Goal: Task Accomplishment & Management: Use online tool/utility

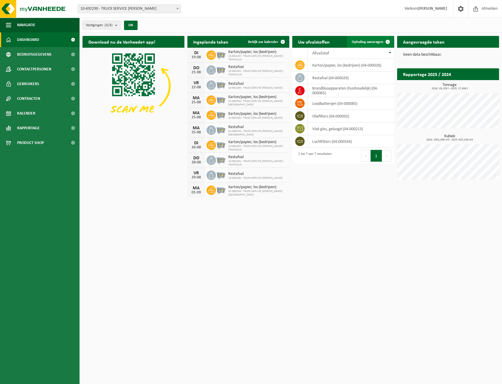
click at [370, 41] on span "Ophaling aanvragen" at bounding box center [368, 42] width 32 height 4
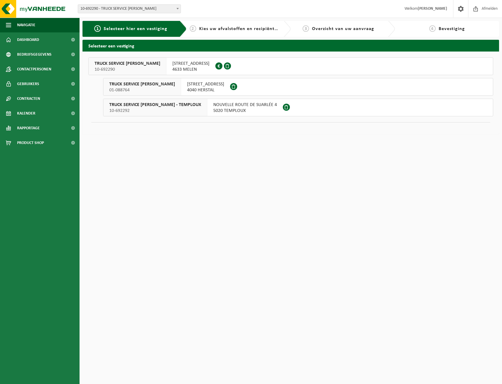
click at [223, 109] on span "5020 TEMPLOUX" at bounding box center [245, 111] width 64 height 6
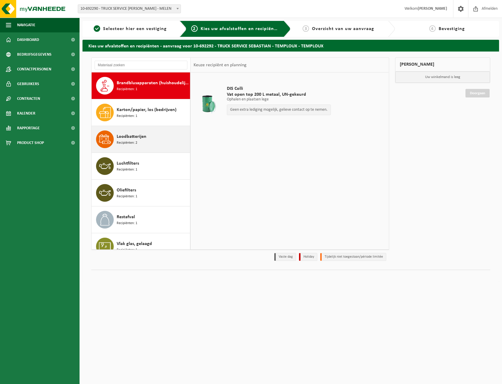
click at [158, 142] on div "Loodbatterijen Recipiënten: 2" at bounding box center [153, 139] width 72 height 18
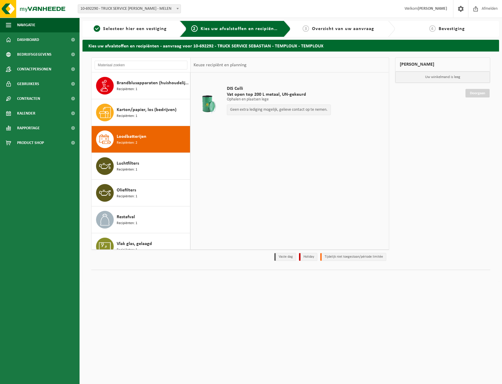
scroll to position [10, 0]
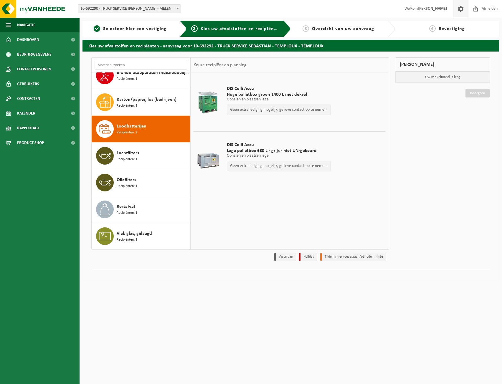
click at [461, 9] on span at bounding box center [460, 8] width 9 height 17
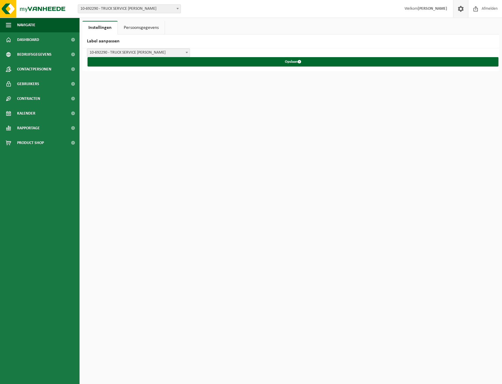
click at [146, 28] on link "Persoonsgegevens" at bounding box center [141, 28] width 47 height 14
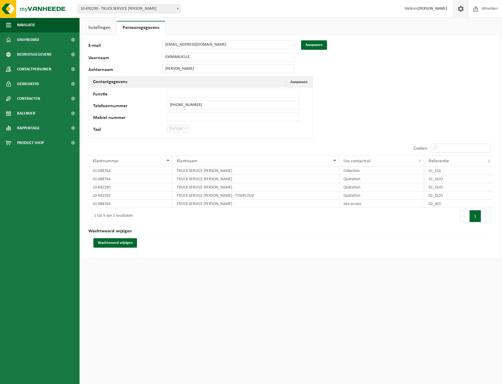
click at [108, 26] on link "Instellingen" at bounding box center [99, 28] width 34 height 14
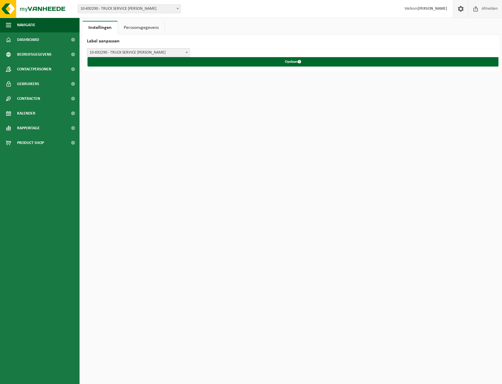
click at [482, 7] on span "Afmelden" at bounding box center [489, 8] width 19 height 17
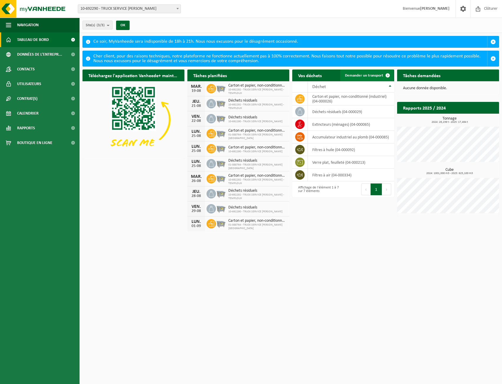
click at [376, 78] on link "Demander un transport" at bounding box center [366, 76] width 53 height 12
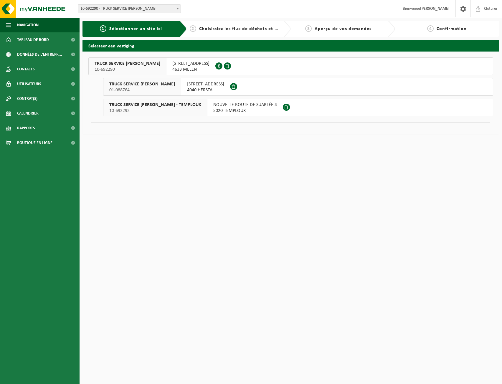
click at [218, 111] on span "5020 TEMPLOUX" at bounding box center [245, 111] width 64 height 6
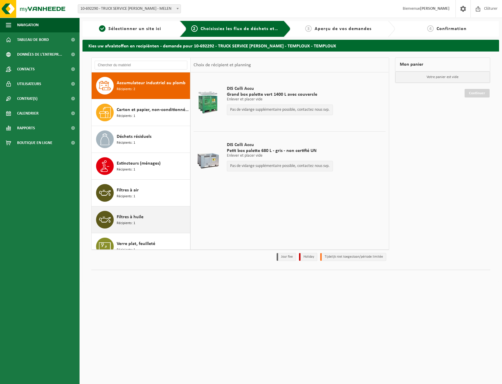
click at [147, 222] on div "Filtres à huile Récipients: 1" at bounding box center [153, 220] width 72 height 18
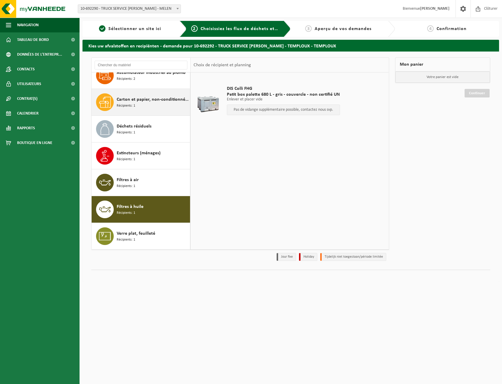
click at [153, 112] on div "Carton et papier, non-conditionné (industriel) Récipients: 1" at bounding box center [141, 102] width 99 height 27
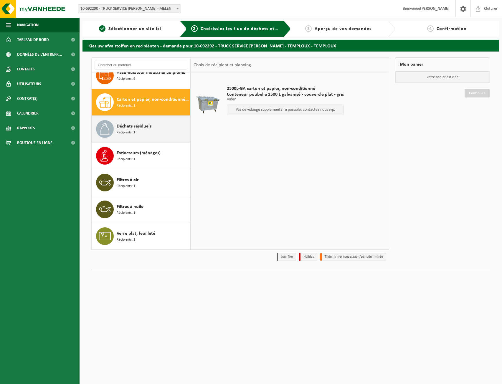
click at [149, 129] on span "Déchets résiduels" at bounding box center [134, 126] width 35 height 7
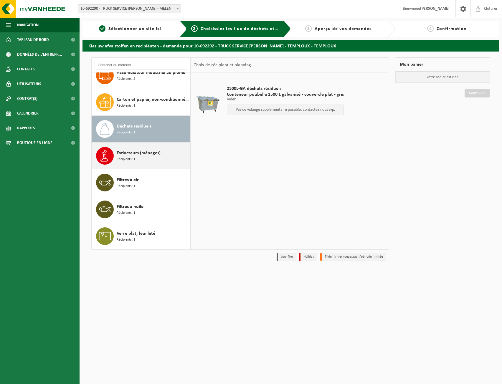
click at [149, 145] on div "Extincteurs (ménages) Récipients: 1" at bounding box center [141, 156] width 99 height 27
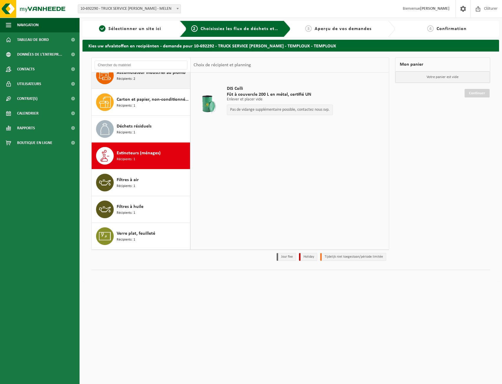
click at [157, 80] on div "Accumulateur industriel au plomb Récipients: 2" at bounding box center [153, 76] width 72 height 18
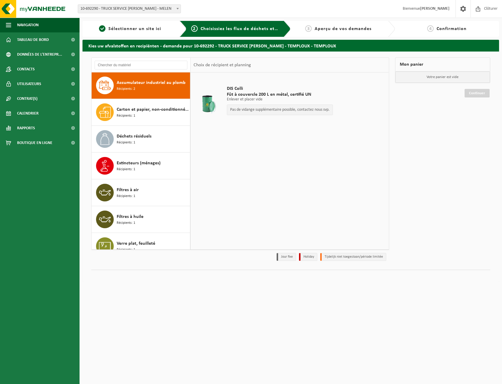
scroll to position [0, 0]
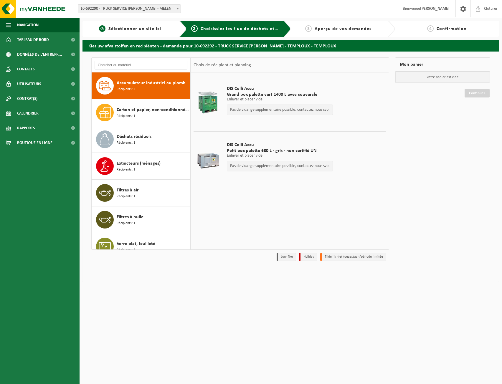
click at [139, 32] on link "1 Sélectionner un site ici" at bounding box center [130, 28] width 90 height 7
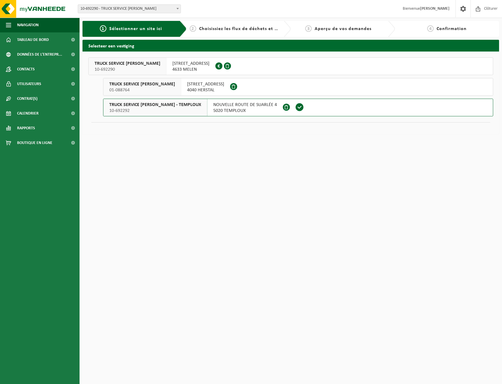
click at [179, 66] on span "RUE DE LA CLEF 13" at bounding box center [190, 64] width 37 height 6
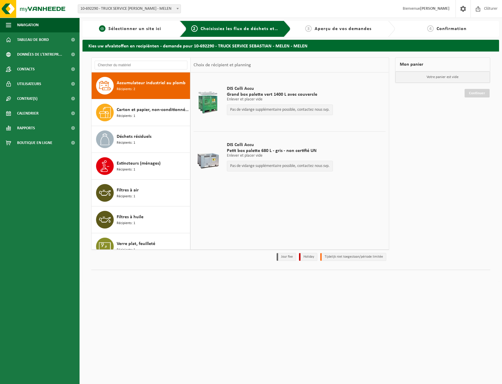
click at [136, 27] on span "Sélectionner un site ici" at bounding box center [134, 29] width 53 height 5
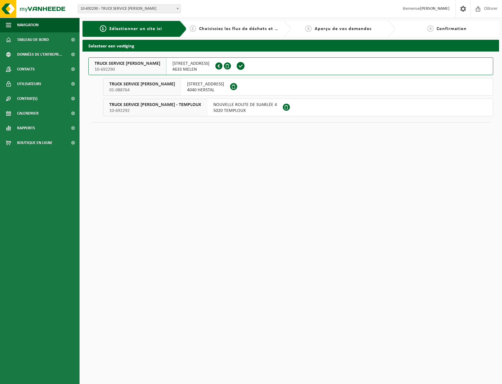
click at [147, 106] on span "TRUCK SERVICE SEBASTIAN - TEMPLOUX" at bounding box center [155, 105] width 92 height 6
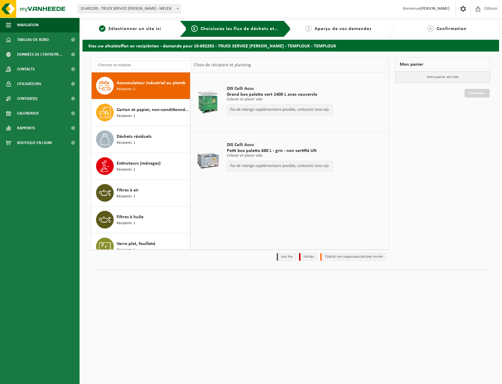
scroll to position [10, 0]
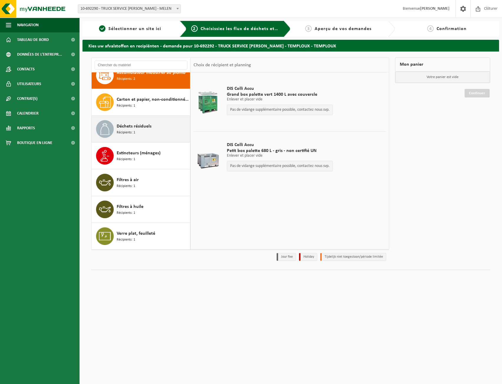
click at [149, 131] on div "Déchets résiduels Récipients: 1" at bounding box center [153, 129] width 72 height 18
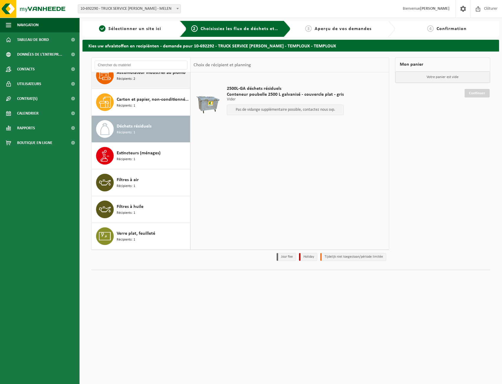
click at [154, 82] on div "Accumulateur industriel au plomb Récipients: 2" at bounding box center [153, 76] width 72 height 18
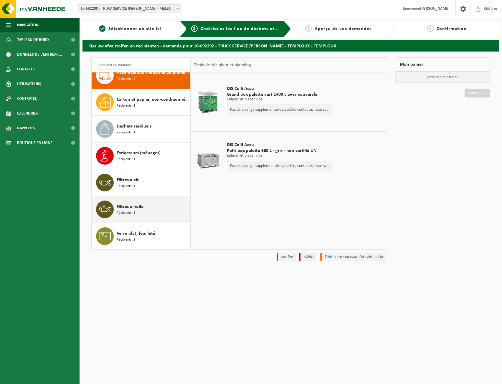
click at [156, 208] on div "Filtres à huile Récipients: 1" at bounding box center [153, 210] width 72 height 18
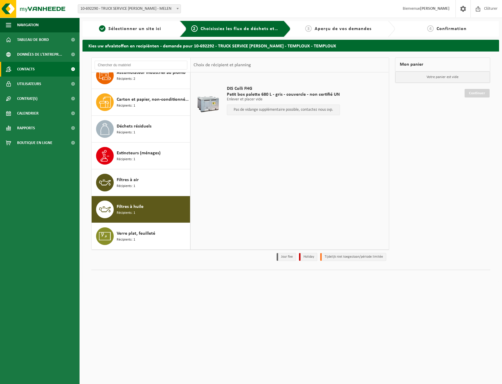
click at [42, 72] on link "Contacts" at bounding box center [40, 69] width 80 height 15
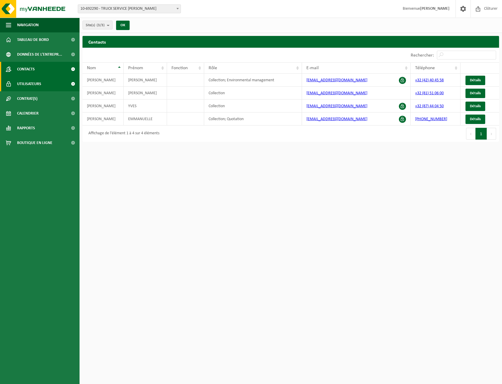
click at [41, 80] on span "Utilisateurs" at bounding box center [29, 84] width 24 height 15
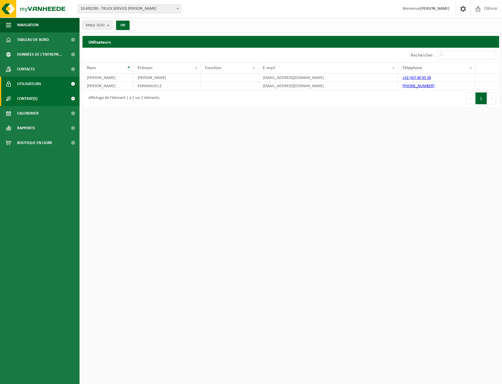
click at [42, 103] on link "Contrat(s)" at bounding box center [40, 98] width 80 height 15
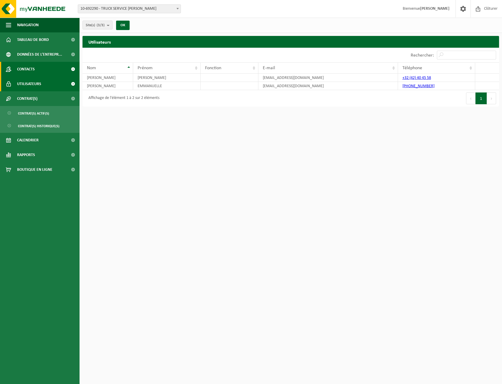
click at [43, 70] on link "Contacts" at bounding box center [40, 69] width 80 height 15
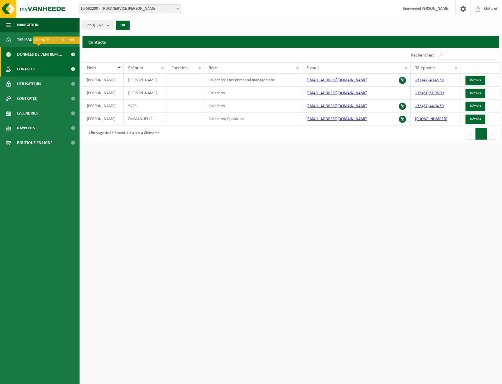
click at [50, 55] on span "Données de l'entrepr..." at bounding box center [39, 54] width 45 height 15
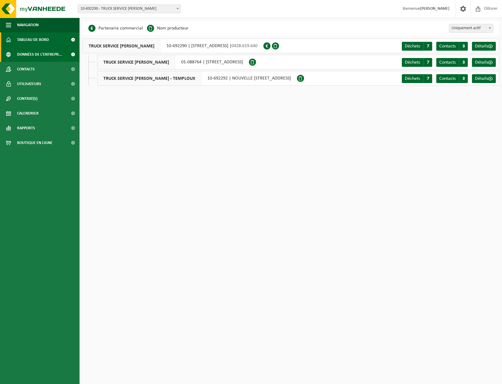
click at [50, 41] on link "Tableau de bord" at bounding box center [40, 39] width 80 height 15
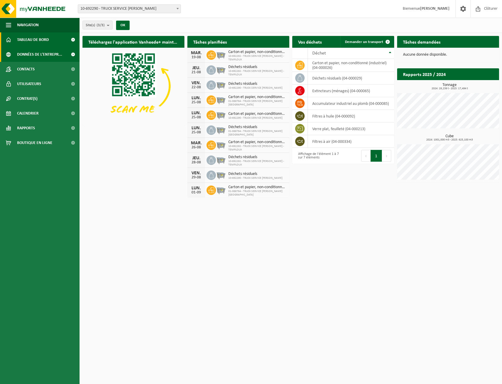
click at [46, 54] on span "Données de l'entrepr..." at bounding box center [39, 54] width 45 height 15
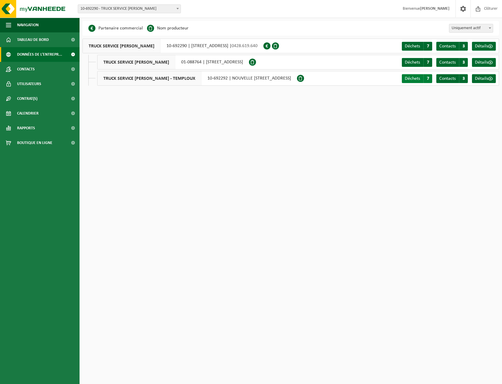
click at [412, 79] on span "Déchets" at bounding box center [412, 78] width 15 height 5
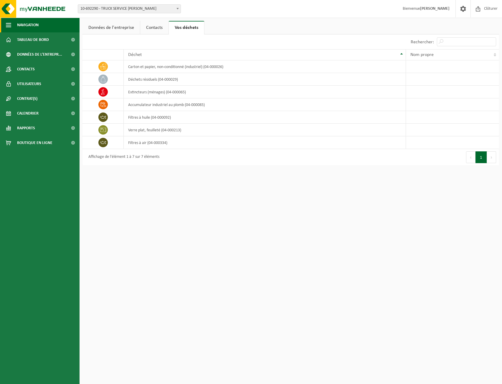
click at [39, 27] on span "Navigation" at bounding box center [28, 25] width 22 height 15
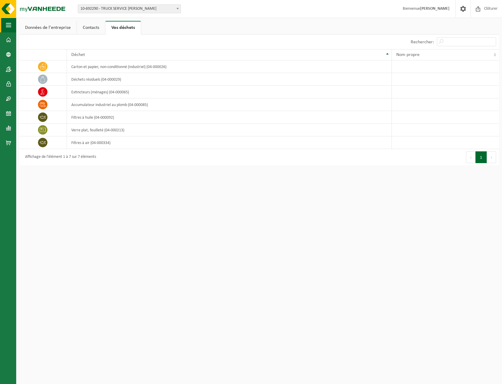
click at [9, 26] on span "button" at bounding box center [8, 25] width 5 height 15
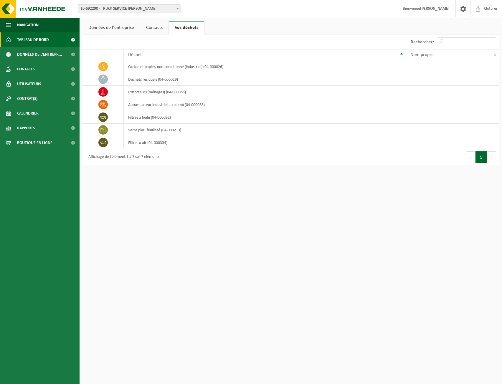
click at [19, 38] on span "Tableau de bord" at bounding box center [33, 39] width 32 height 15
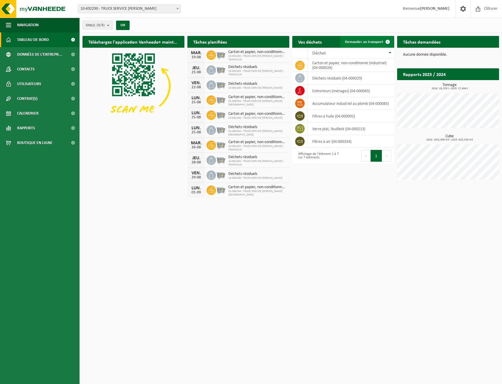
click at [371, 40] on span "Demander un transport" at bounding box center [364, 42] width 38 height 4
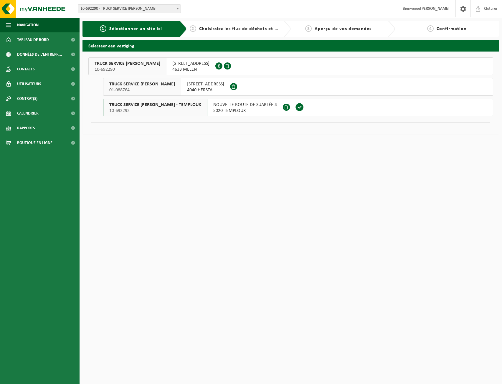
click at [213, 105] on span "NOUVELLE ROUTE DE SUARLÉE 4" at bounding box center [245, 105] width 64 height 6
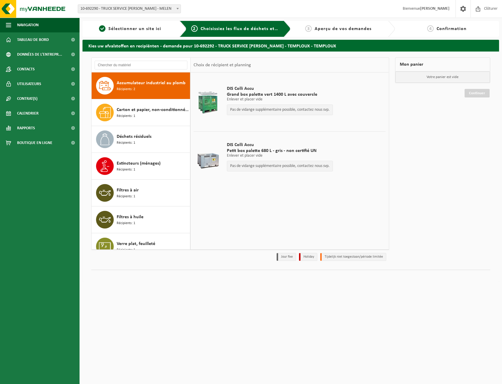
click at [143, 91] on div "Accumulateur industriel au plomb Récipients: 2" at bounding box center [153, 86] width 72 height 18
click at [161, 30] on link "1 Sélectionner un site ici" at bounding box center [130, 28] width 90 height 7
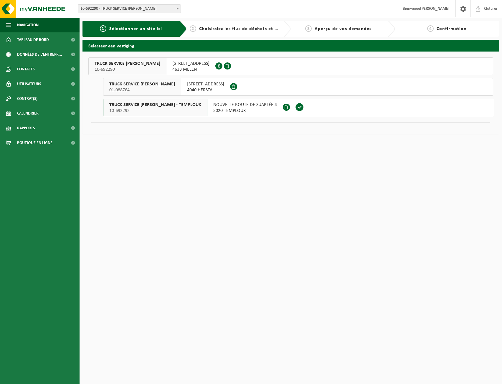
click at [204, 87] on span "[STREET_ADDRESS]" at bounding box center [205, 84] width 37 height 6
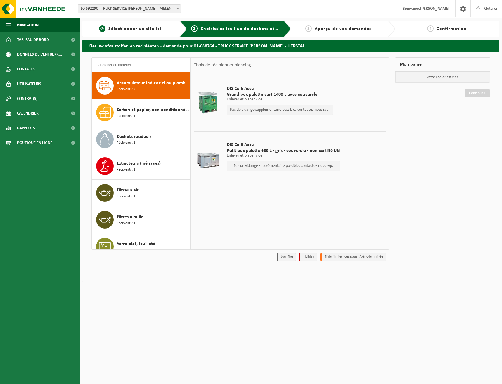
click at [152, 31] on span "Sélectionner un site ici" at bounding box center [134, 29] width 53 height 5
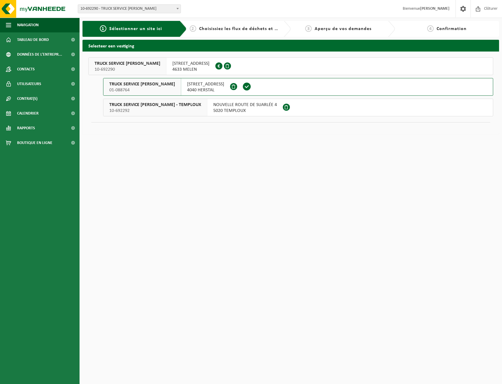
click at [170, 110] on span "10-692292" at bounding box center [155, 111] width 92 height 6
